Goal: Navigation & Orientation: Find specific page/section

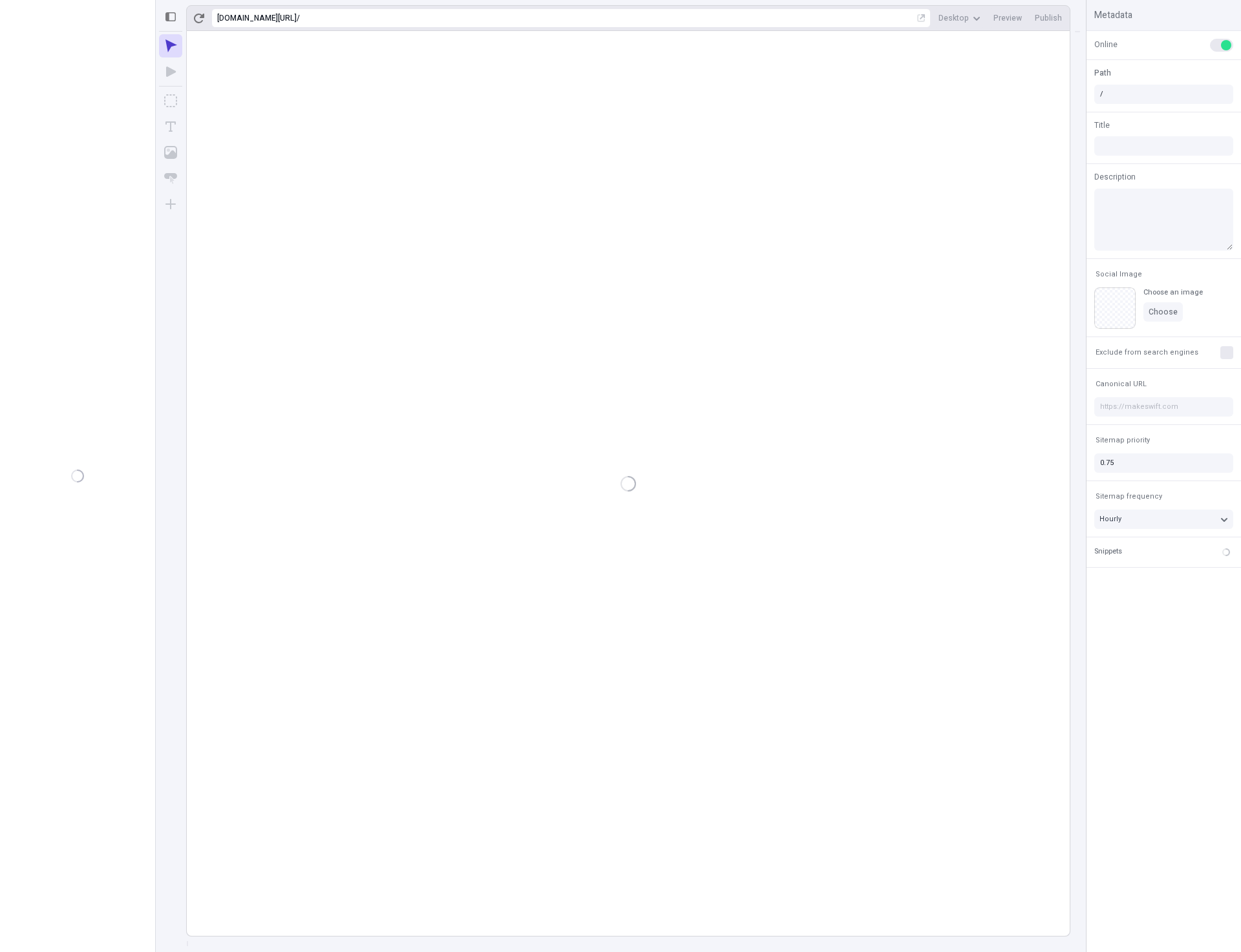
type input "/page-3"
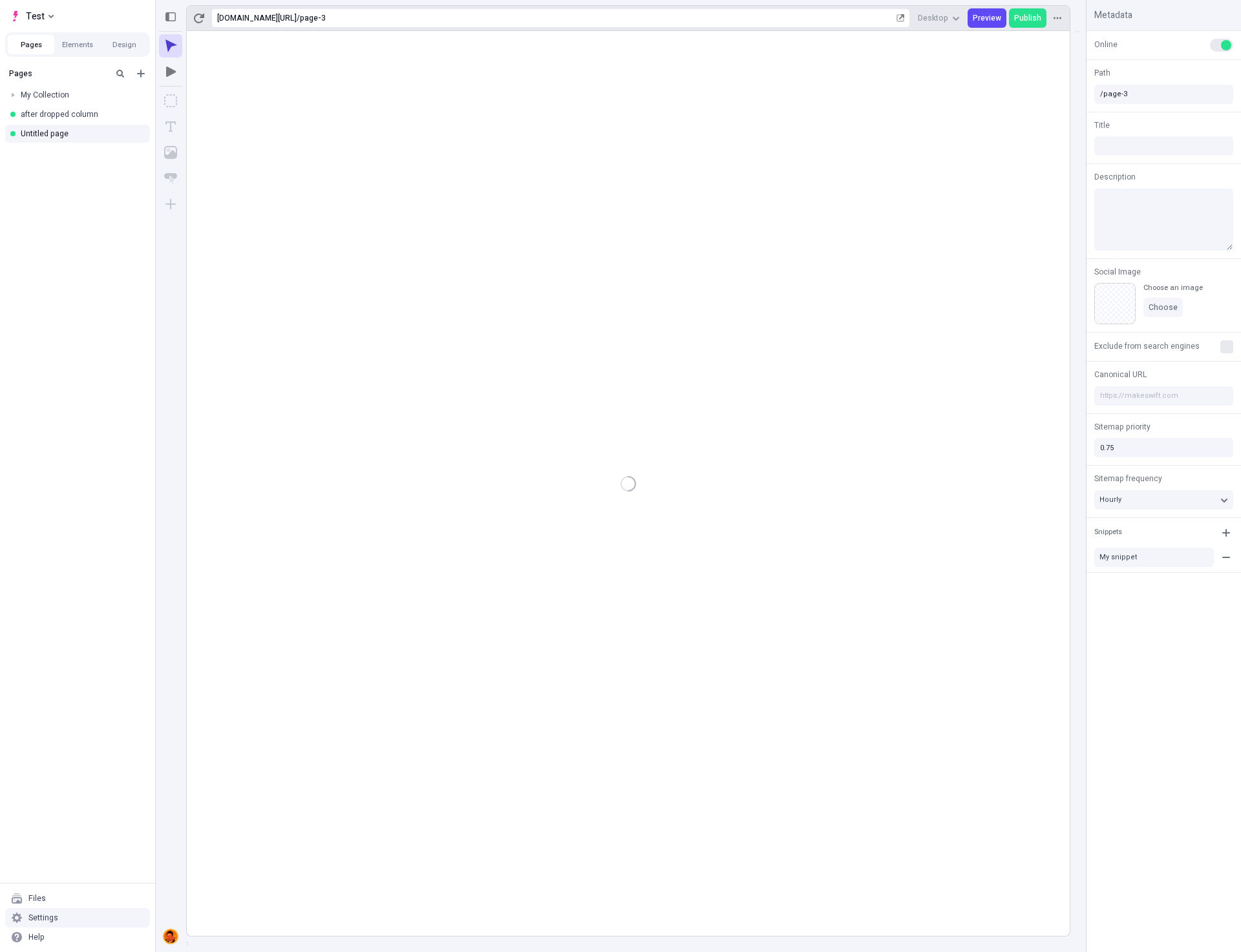
click at [65, 922] on div "Settings" at bounding box center [77, 918] width 145 height 19
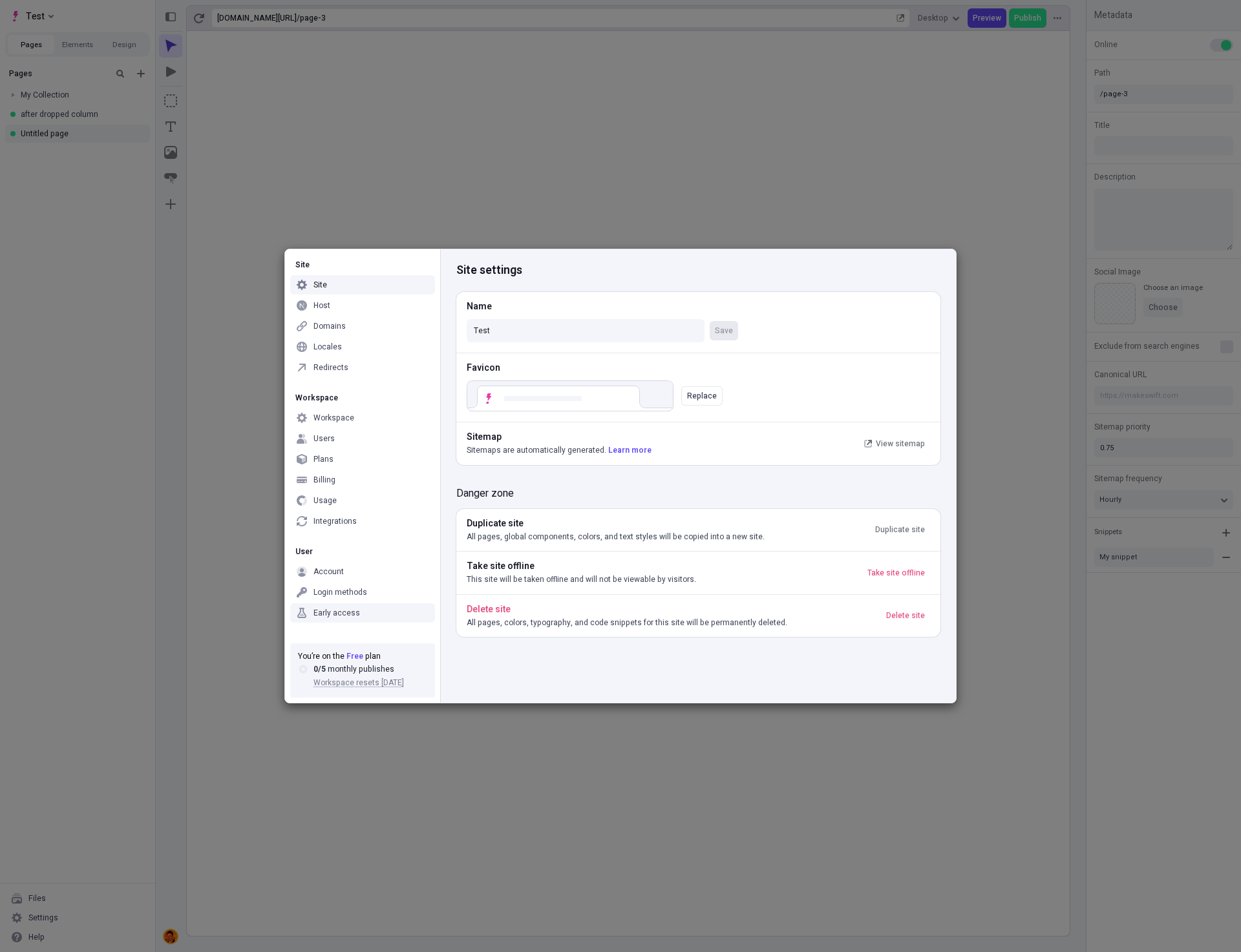
click at [347, 608] on div "Early access" at bounding box center [336, 613] width 46 height 10
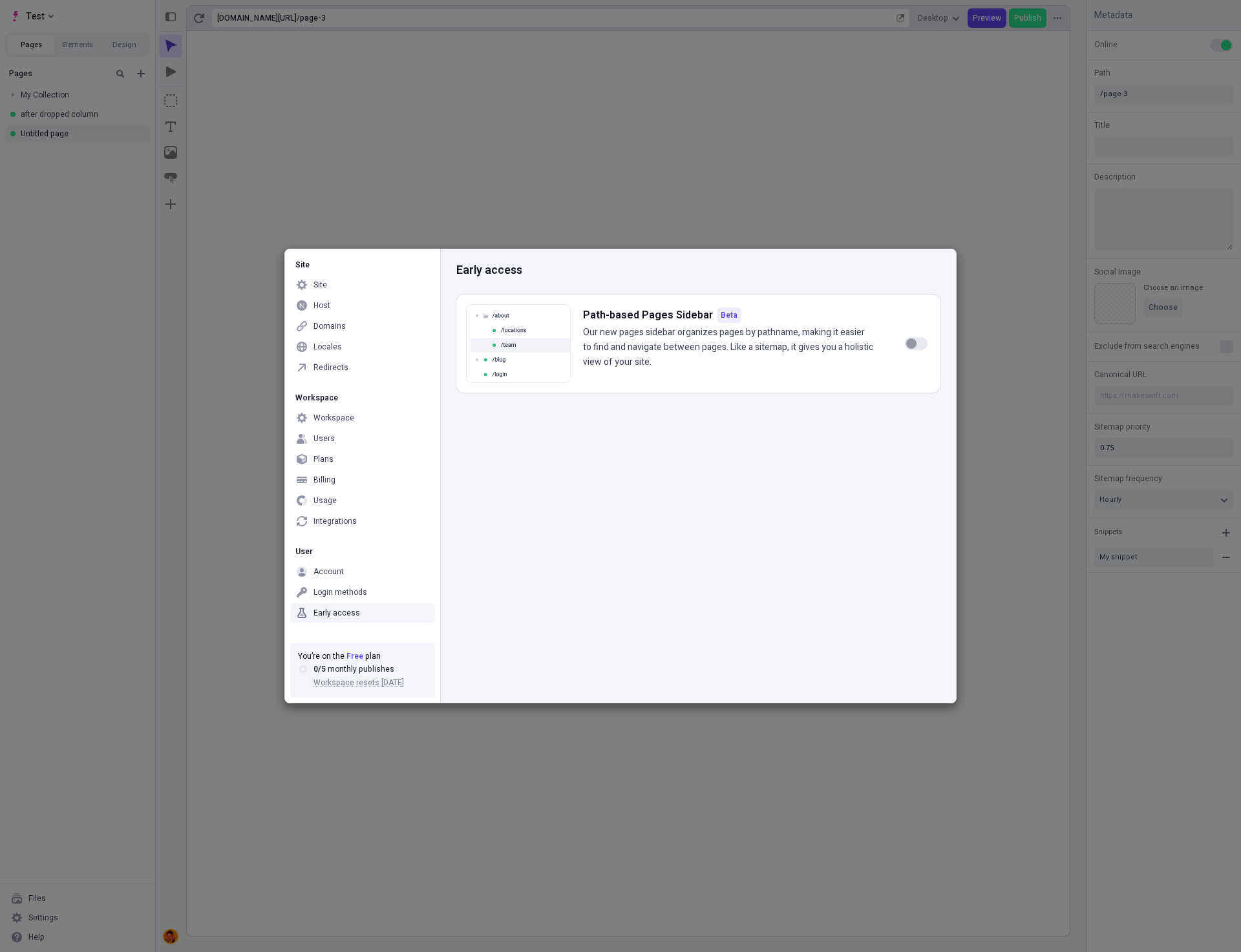
click at [624, 628] on div "Early access Path-based Pages Sidebar Beta Our new pages sidebar organizes page…" at bounding box center [698, 476] width 516 height 454
click at [578, 570] on div "Early access Path-based Pages Sidebar Beta Our new pages sidebar organizes page…" at bounding box center [698, 476] width 516 height 454
click at [708, 565] on div "Early access Path-based Pages Sidebar Beta Our new pages sidebar organizes page…" at bounding box center [698, 476] width 516 height 454
